Goal: Communication & Community: Share content

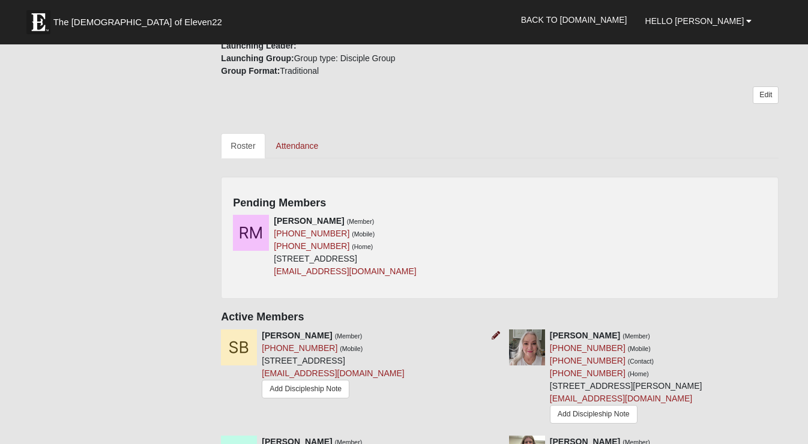
scroll to position [433, 0]
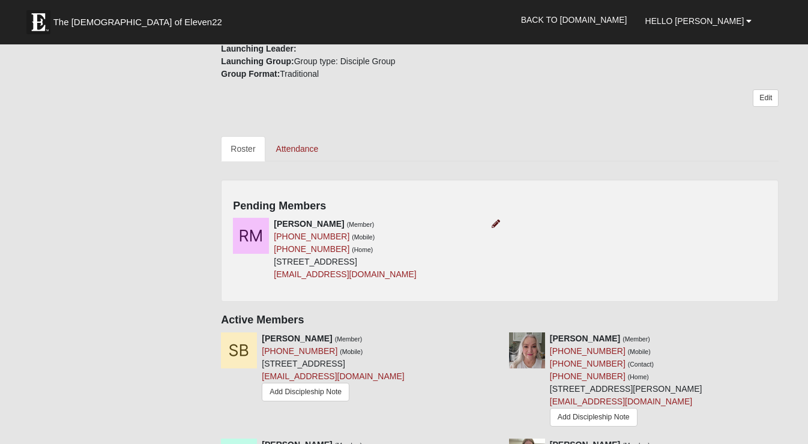
click at [494, 220] on icon at bounding box center [496, 224] width 8 height 8
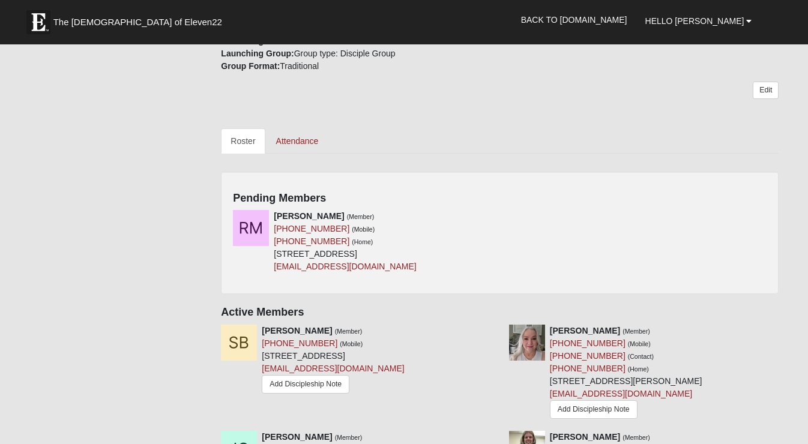
scroll to position [443, 0]
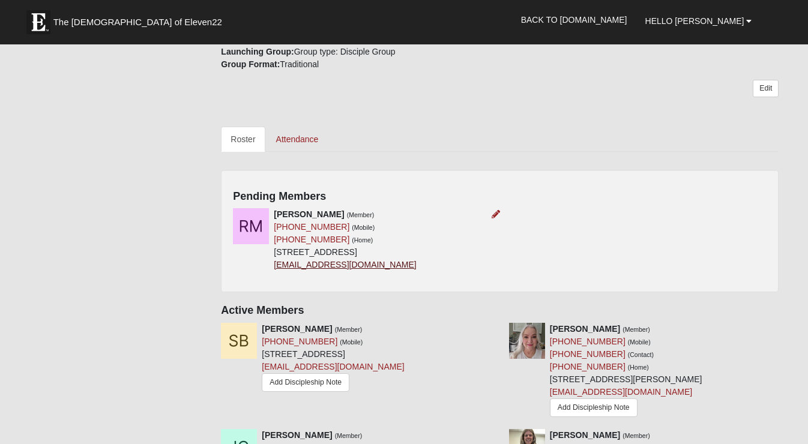
click at [294, 270] on link "4evermoreformulallc@gmail.com" at bounding box center [345, 265] width 142 height 10
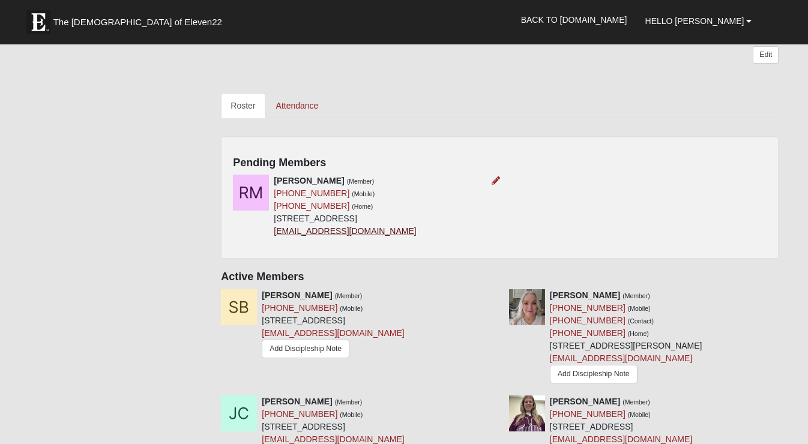
scroll to position [479, 0]
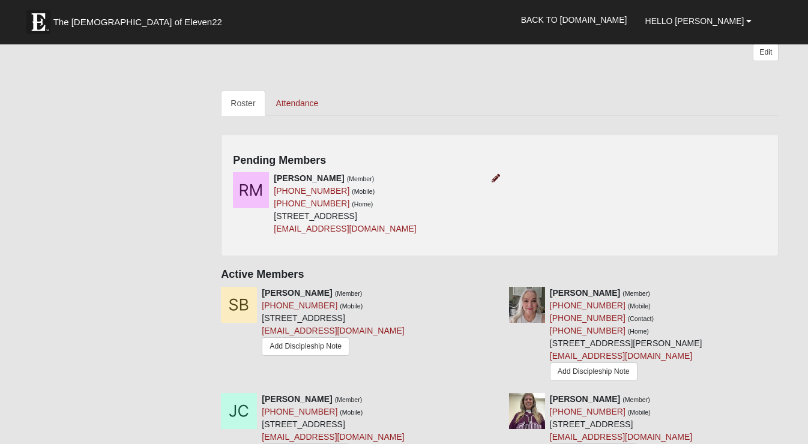
click at [495, 174] on icon at bounding box center [496, 178] width 8 height 8
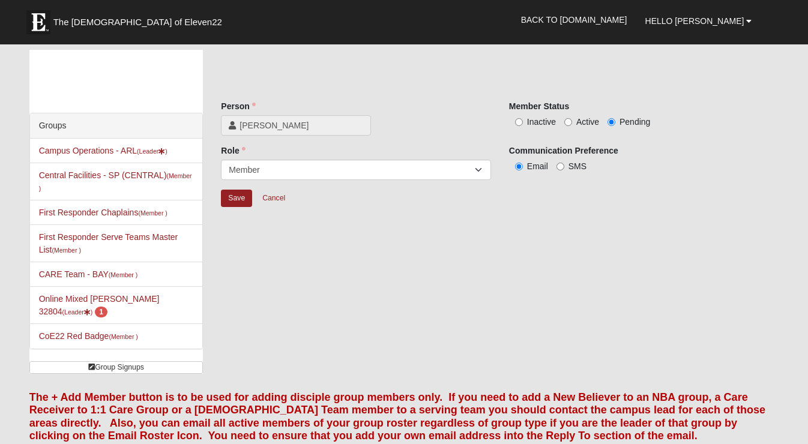
click at [568, 122] on input "Active" at bounding box center [568, 122] width 8 height 8
radio input "true"
click at [240, 194] on input "Save" at bounding box center [236, 198] width 31 height 17
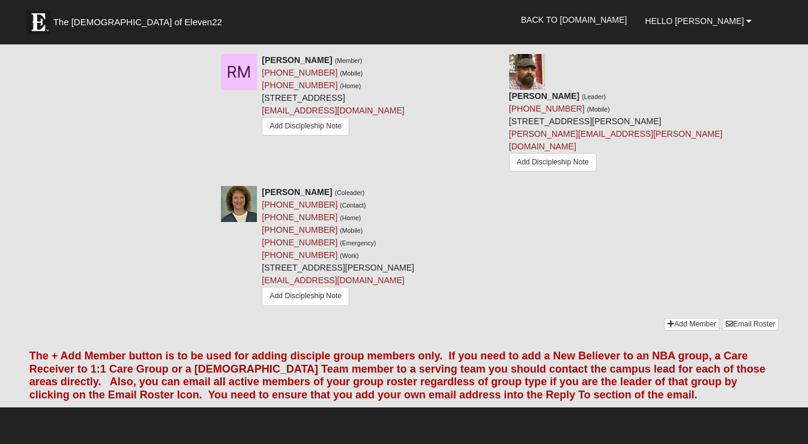
scroll to position [1008, 0]
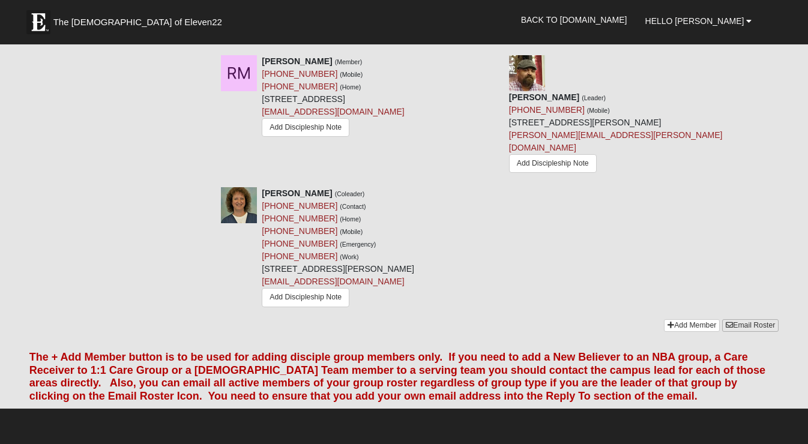
click at [755, 319] on link "Email Roster" at bounding box center [750, 325] width 56 height 13
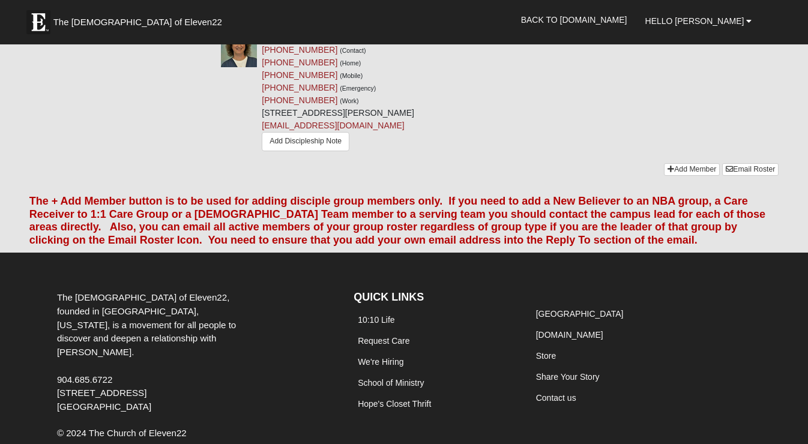
scroll to position [1163, 0]
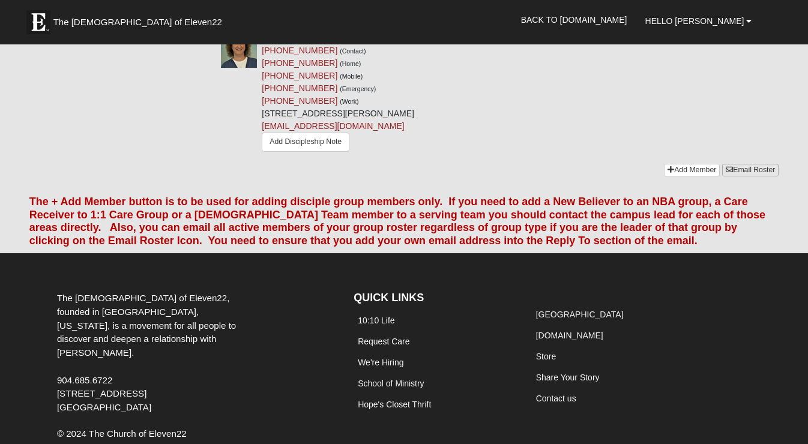
click at [755, 164] on link "Email Roster" at bounding box center [750, 170] width 56 height 13
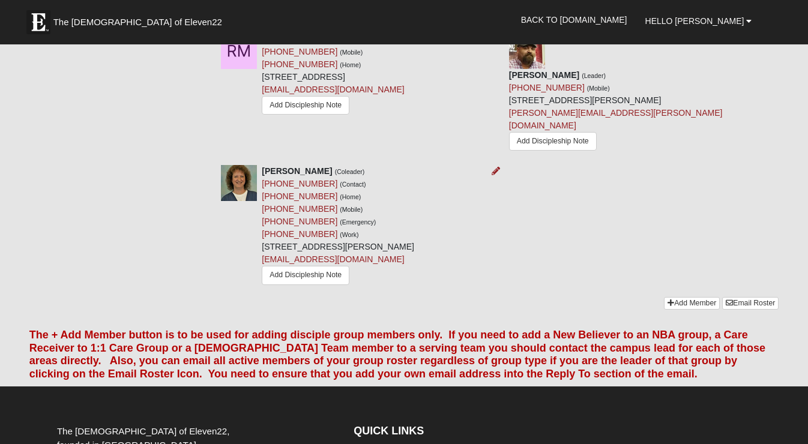
scroll to position [1026, 0]
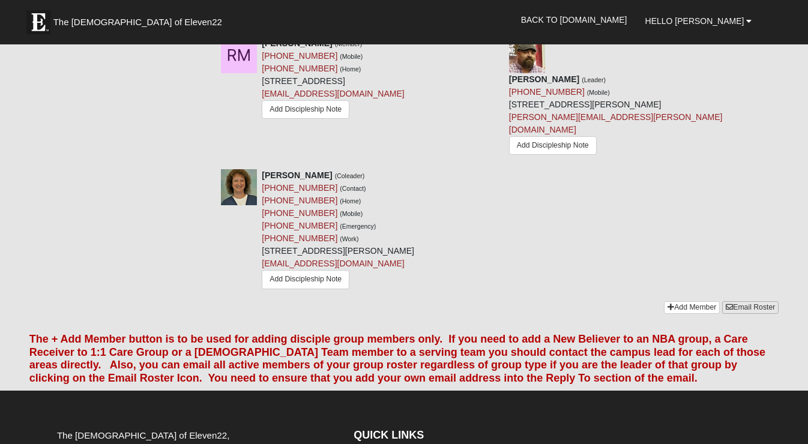
click at [738, 301] on link "Email Roster" at bounding box center [750, 307] width 56 height 13
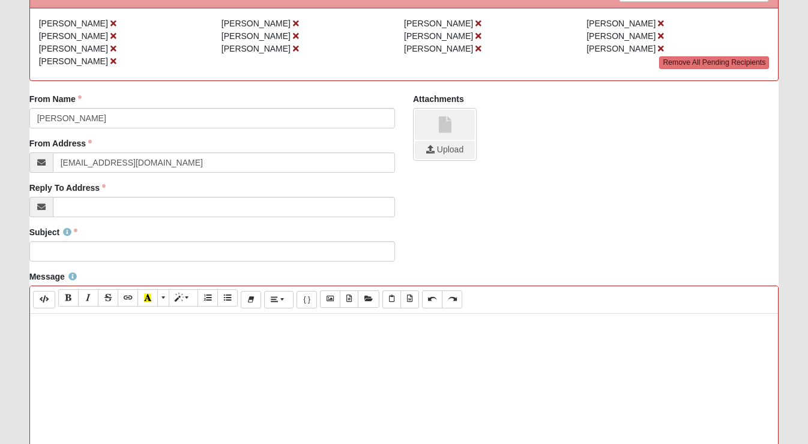
scroll to position [151, 0]
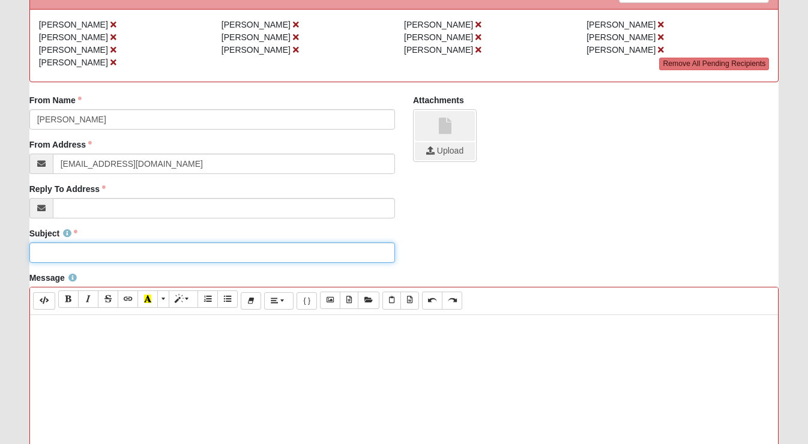
click at [156, 249] on input "Subject" at bounding box center [212, 253] width 366 height 20
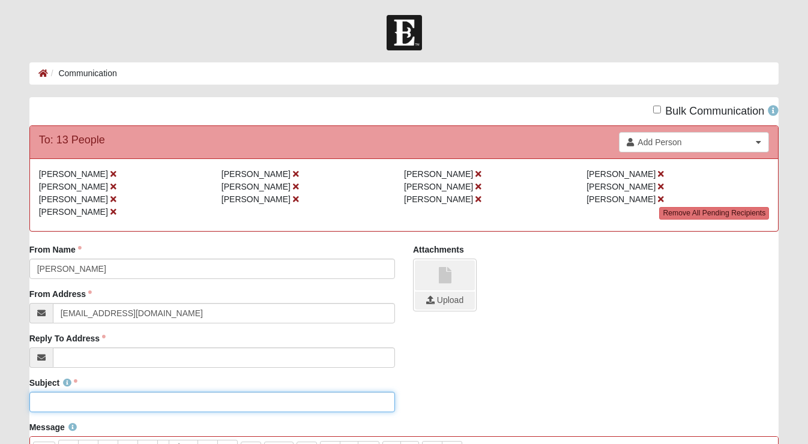
scroll to position [0, 0]
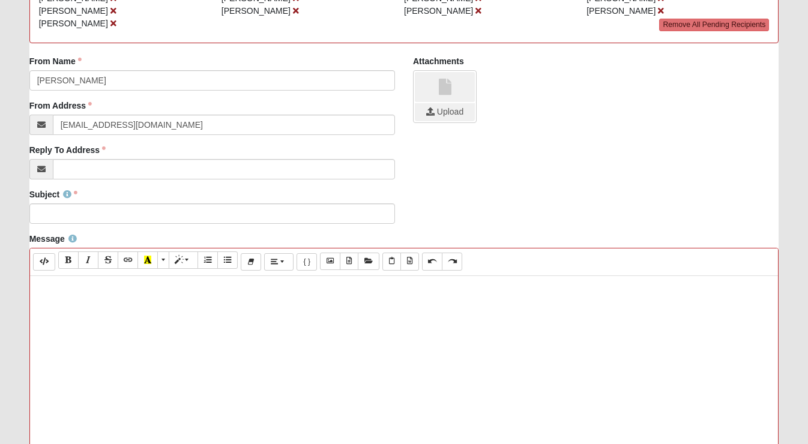
scroll to position [185, 0]
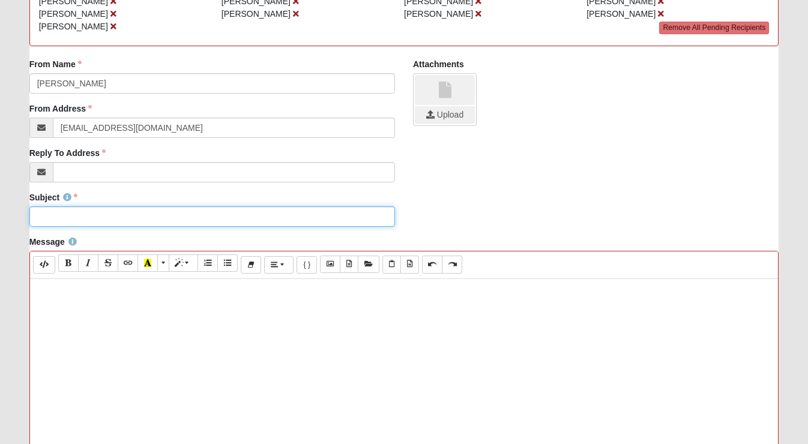
click at [91, 217] on input "Subject" at bounding box center [212, 216] width 366 height 20
type input "Mixed group [PERSON_NAME]"
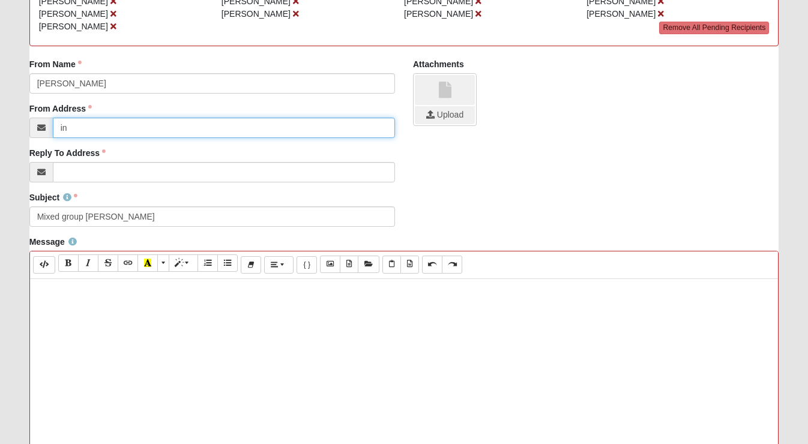
type input "i"
type input "[PERSON_NAME][EMAIL_ADDRESS][PERSON_NAME][DOMAIN_NAME]"
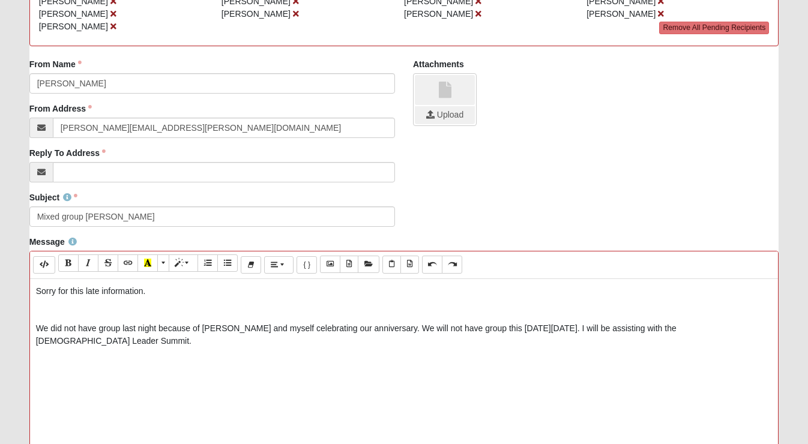
click at [381, 328] on p "We did not have group last night because of Sharron and myself celebrating our …" at bounding box center [404, 334] width 737 height 25
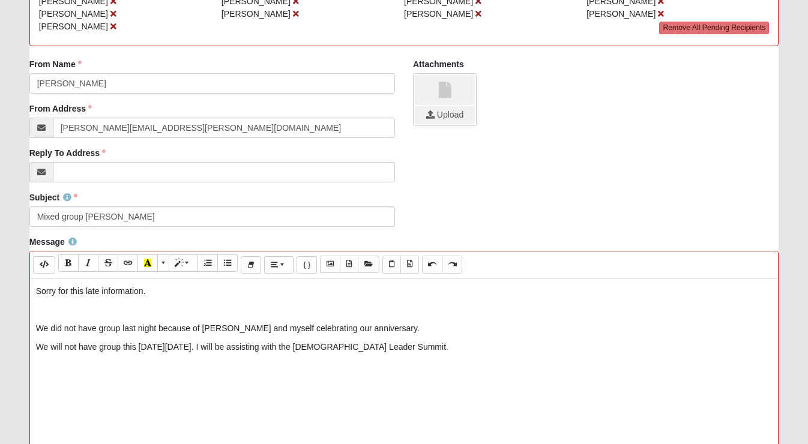
click at [428, 351] on p "We will not have group this coming Tuesday 9/9/25. I will be assisting with the…" at bounding box center [404, 347] width 737 height 13
drag, startPoint x: 36, startPoint y: 384, endPoint x: 80, endPoint y: 377, distance: 44.3
click at [37, 383] on p "I thank [DEMOGRAPHIC_DATA] for each of you and my prayers are with each of you." at bounding box center [404, 384] width 737 height 13
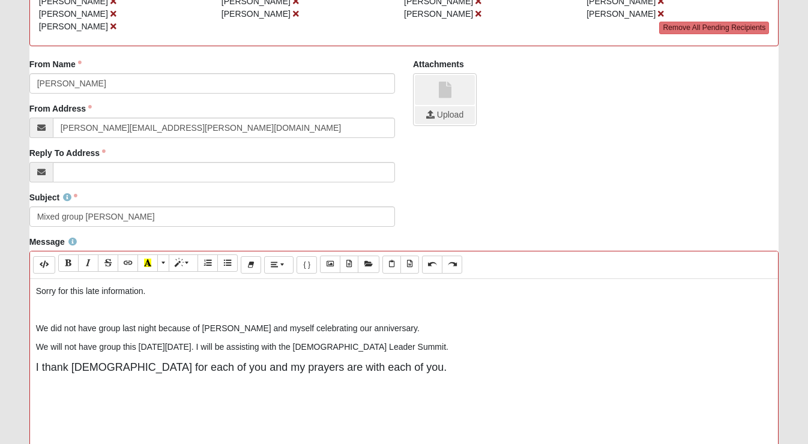
click at [364, 371] on p "I thank [DEMOGRAPHIC_DATA] for each of you and my prayers are with each of you." at bounding box center [404, 368] width 737 height 16
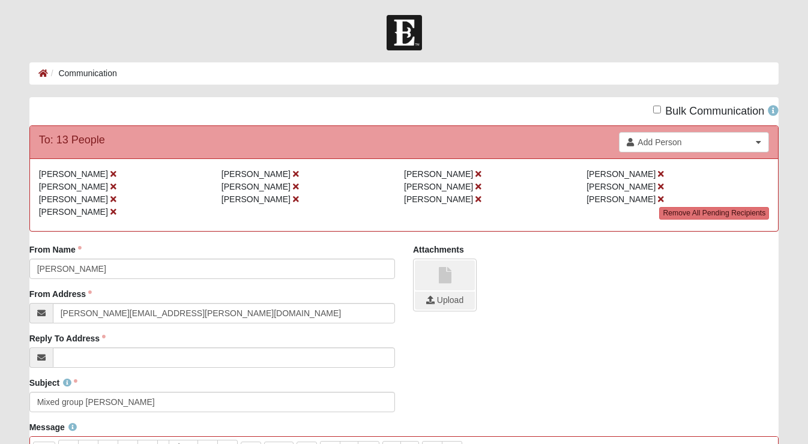
scroll to position [0, 0]
click at [674, 214] on link "Remove All Pending Recipients" at bounding box center [714, 213] width 110 height 13
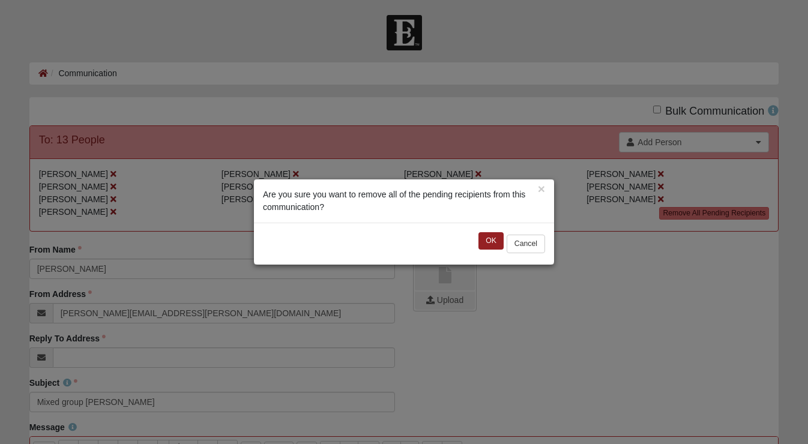
click at [491, 240] on button "OK" at bounding box center [490, 240] width 25 height 17
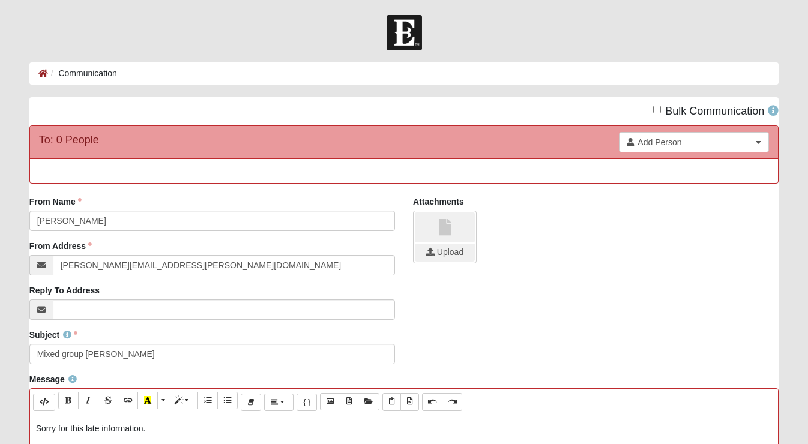
click at [352, 150] on div "To: 0 People Add Person Search Name Address Phone Email Select Cancel" at bounding box center [404, 142] width 749 height 32
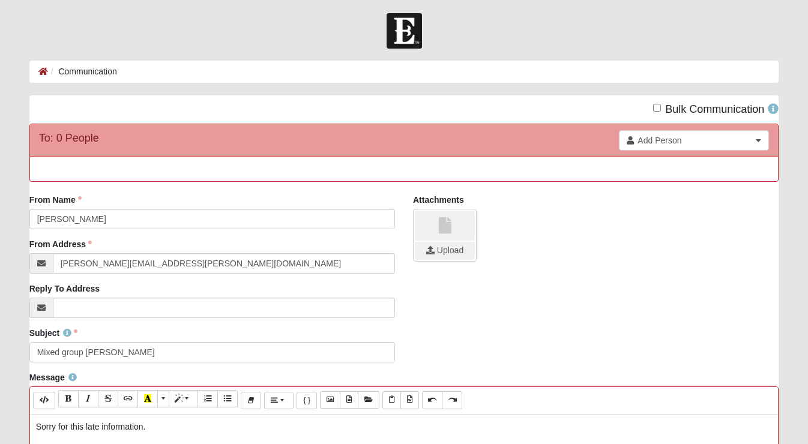
scroll to position [2, 0]
click at [658, 108] on input "Bulk Communication" at bounding box center [657, 108] width 8 height 8
checkbox input "true"
click at [760, 140] on b at bounding box center [758, 140] width 5 height 8
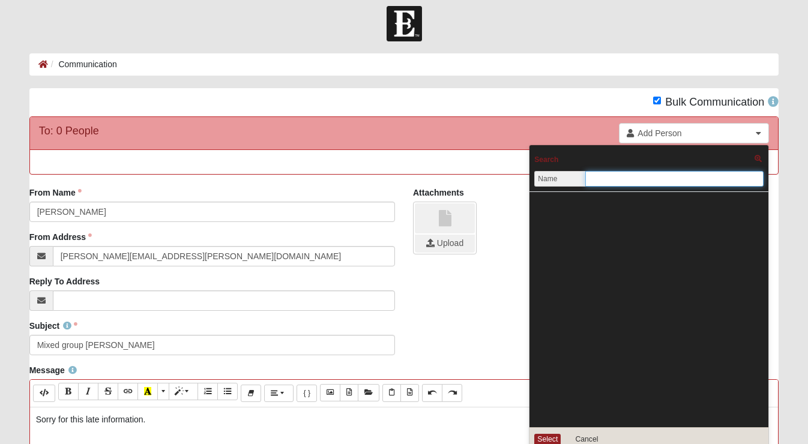
scroll to position [11, 0]
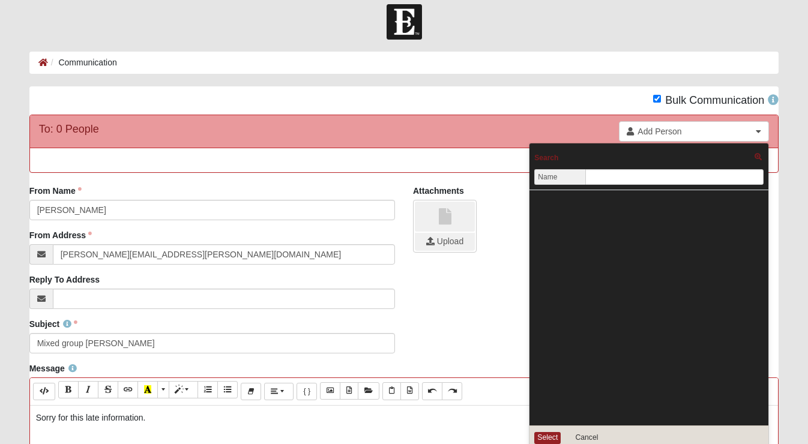
click at [476, 162] on div at bounding box center [404, 160] width 749 height 25
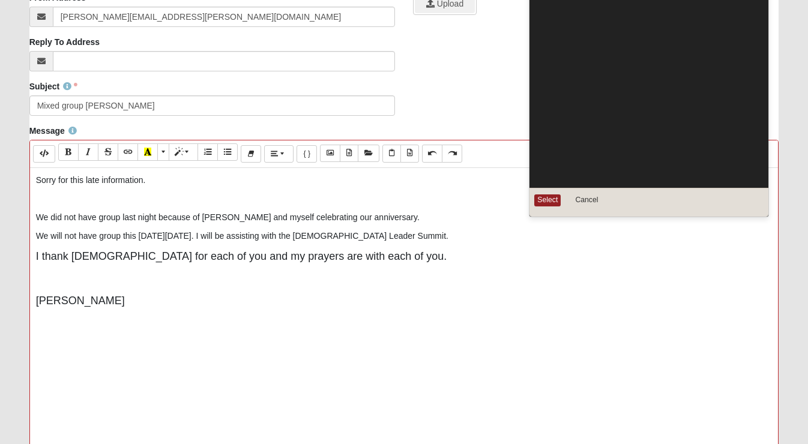
scroll to position [250, 0]
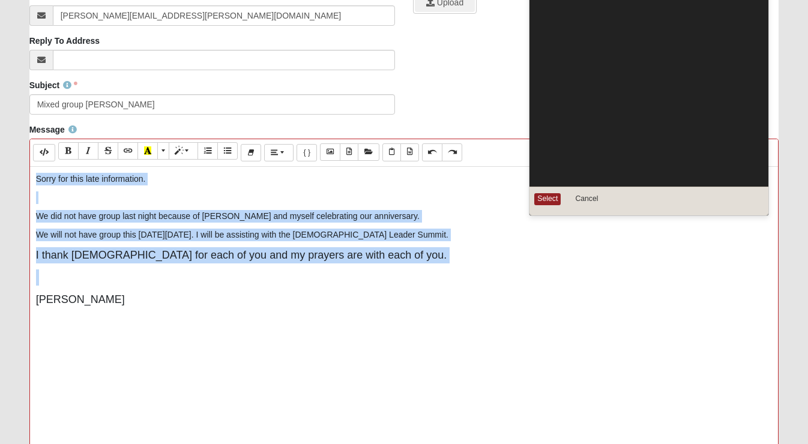
drag, startPoint x: 93, startPoint y: 309, endPoint x: 43, endPoint y: 177, distance: 140.6
click at [42, 173] on div "Sorry for this late information. We did not have group last night because of Sh…" at bounding box center [404, 347] width 749 height 360
copy div "Sorry for this late information. We did not have group last night because of Sh…"
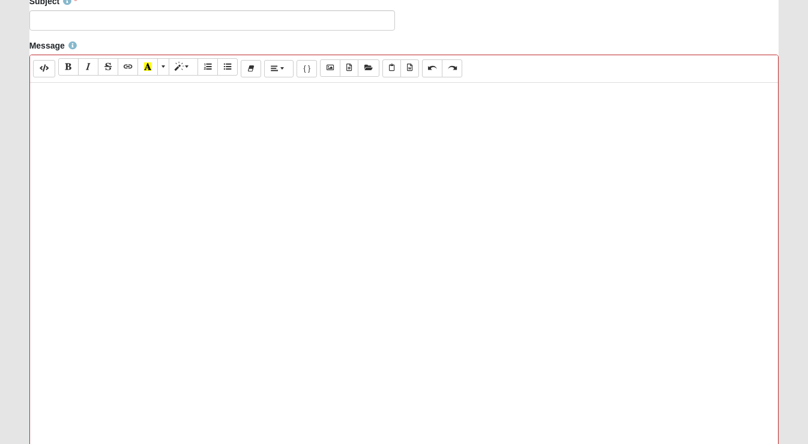
scroll to position [393, 0]
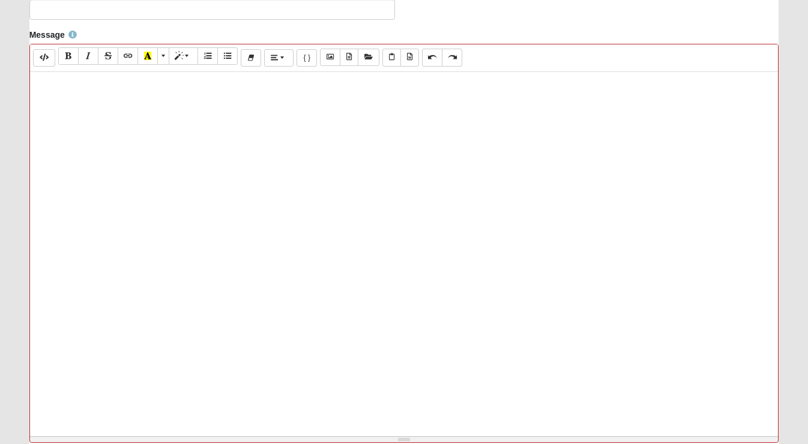
paste div
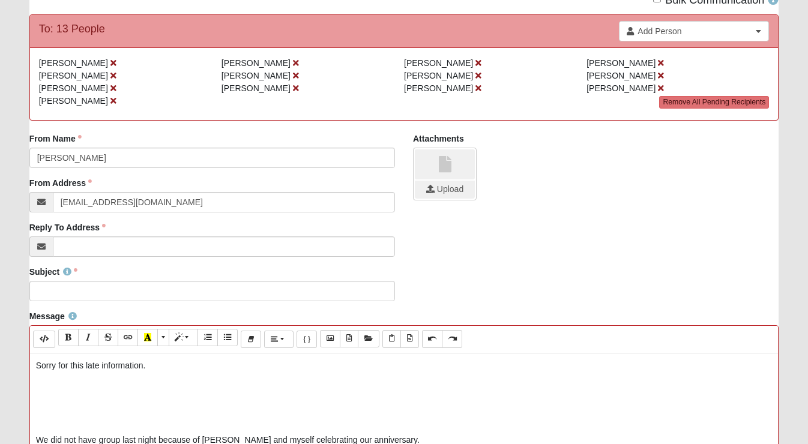
scroll to position [112, 0]
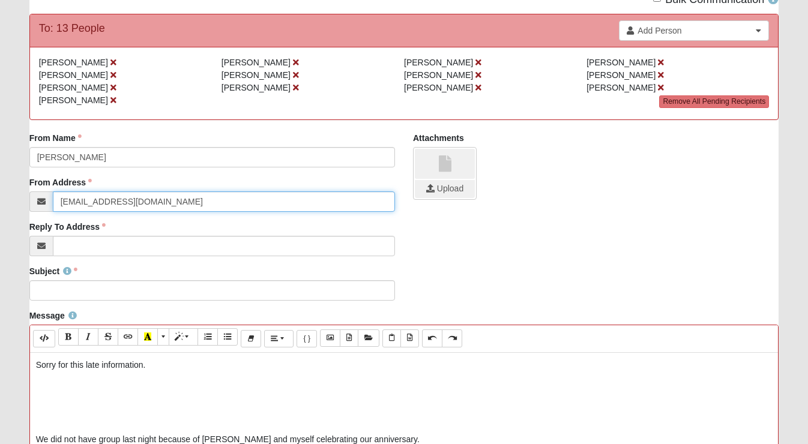
click at [73, 201] on input "[EMAIL_ADDRESS][DOMAIN_NAME]" at bounding box center [224, 201] width 342 height 20
type input "[PERSON_NAME][EMAIL_ADDRESS][PERSON_NAME][DOMAIN_NAME]"
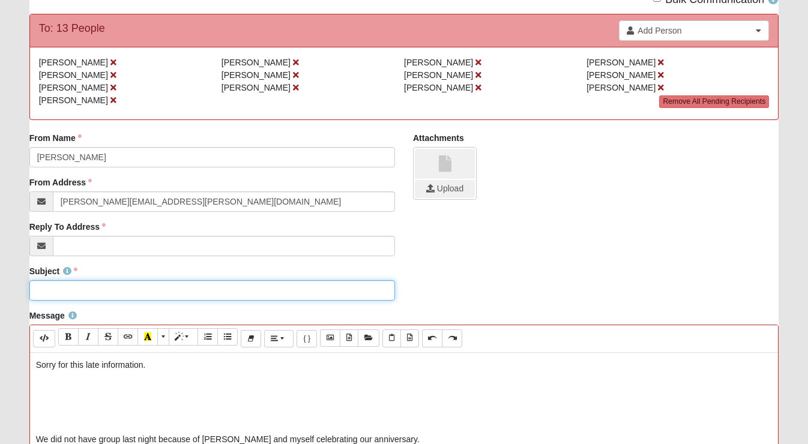
click at [114, 291] on input "Subject" at bounding box center [212, 290] width 366 height 20
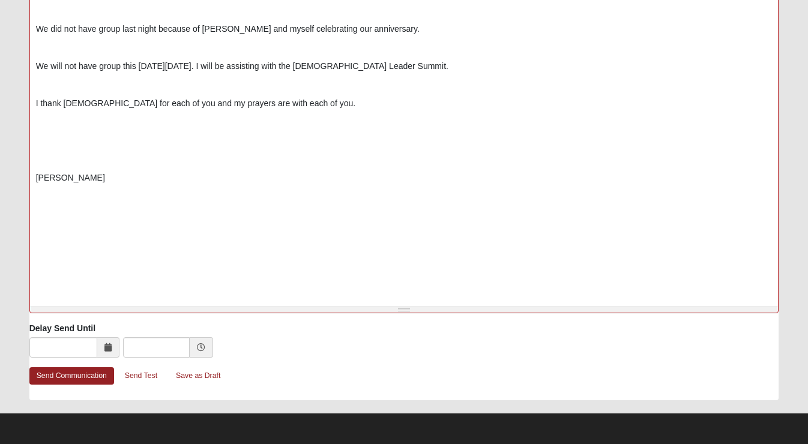
scroll to position [523, 0]
type input "Disciple group Info [PERSON_NAME]"
click at [95, 375] on link "Send Communication" at bounding box center [71, 375] width 85 height 17
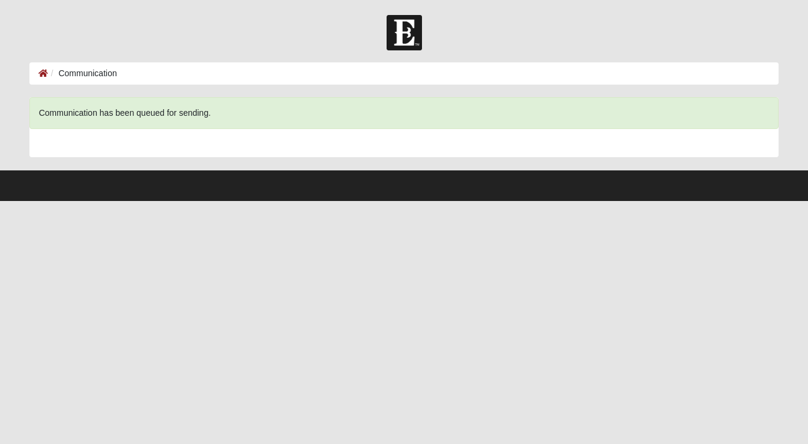
scroll to position [0, 0]
